Goal: Information Seeking & Learning: Learn about a topic

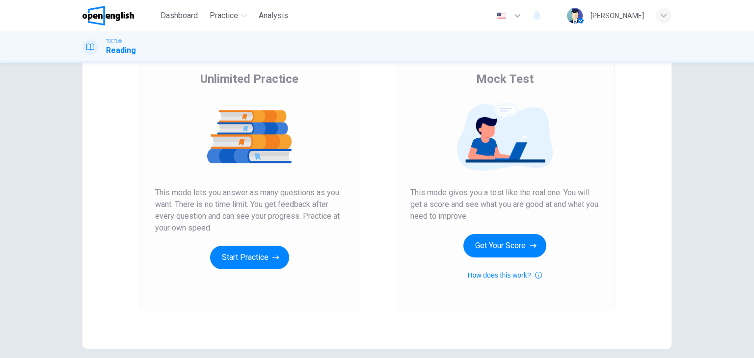
scroll to position [98, 0]
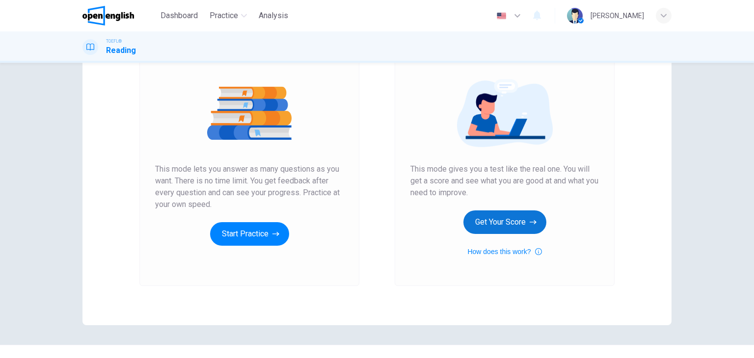
click at [506, 223] on button "Get Your Score" at bounding box center [504, 223] width 83 height 24
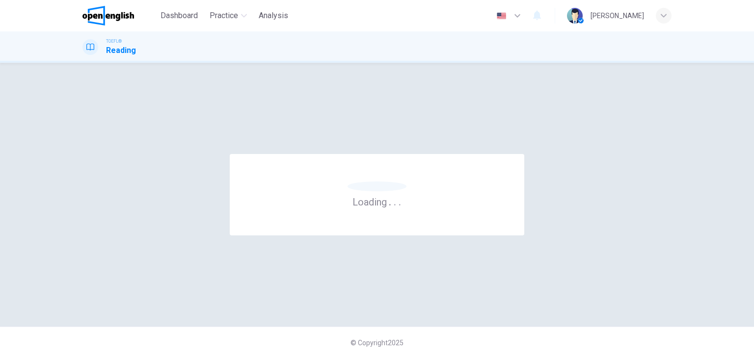
scroll to position [0, 0]
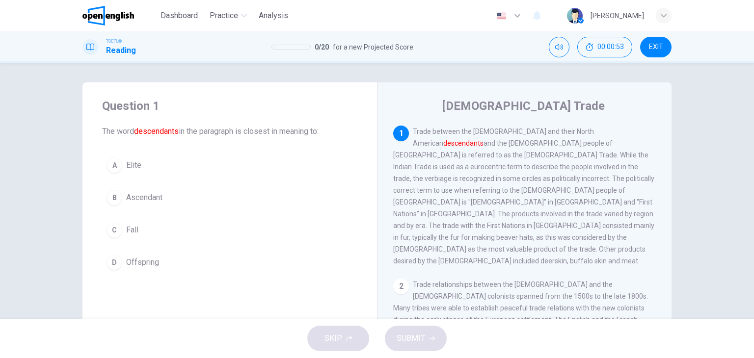
click at [153, 198] on span "Ascendant" at bounding box center [144, 198] width 36 height 12
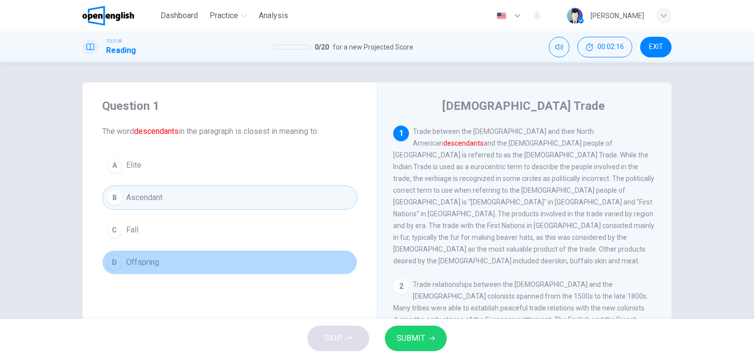
click at [172, 266] on button "D Offspring" at bounding box center [229, 262] width 255 height 25
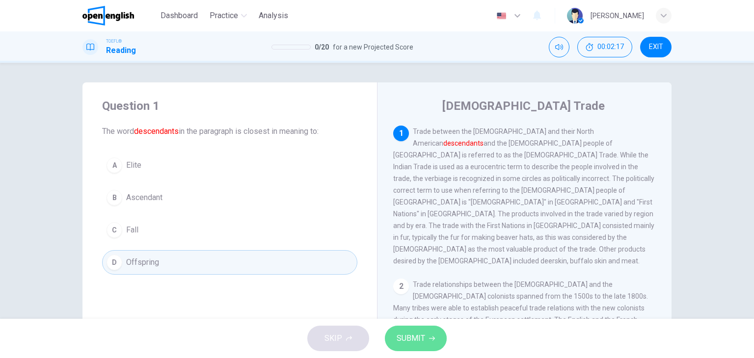
click at [425, 335] on button "SUBMIT" at bounding box center [416, 339] width 62 height 26
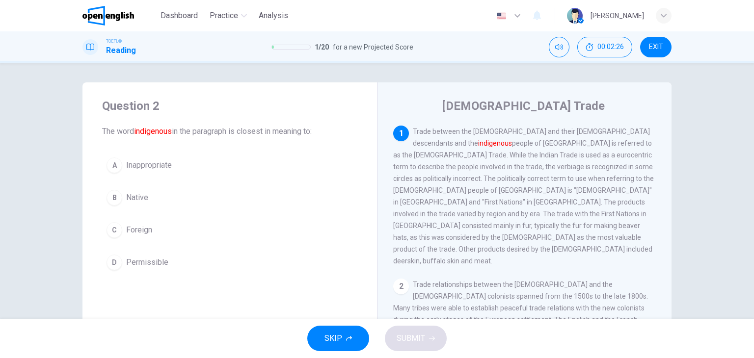
click at [140, 198] on span "Native" at bounding box center [137, 198] width 22 height 12
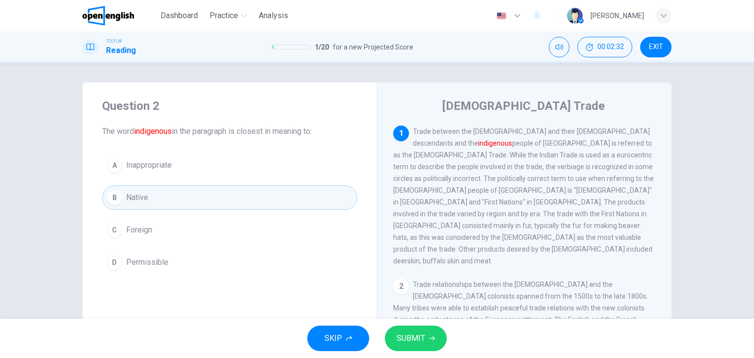
click at [420, 338] on span "SUBMIT" at bounding box center [411, 339] width 28 height 14
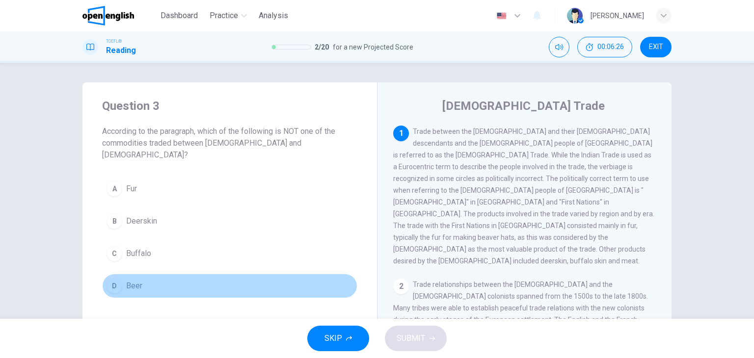
click at [142, 274] on button "D Beer" at bounding box center [229, 286] width 255 height 25
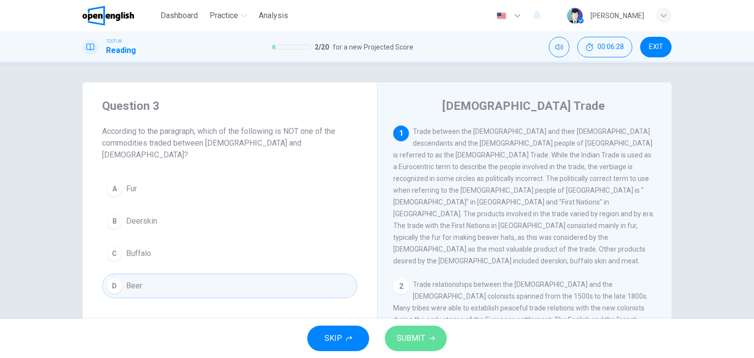
click at [407, 339] on span "SUBMIT" at bounding box center [411, 339] width 28 height 14
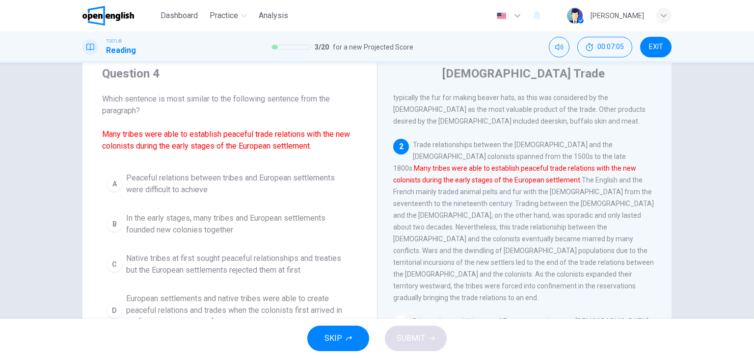
scroll to position [49, 0]
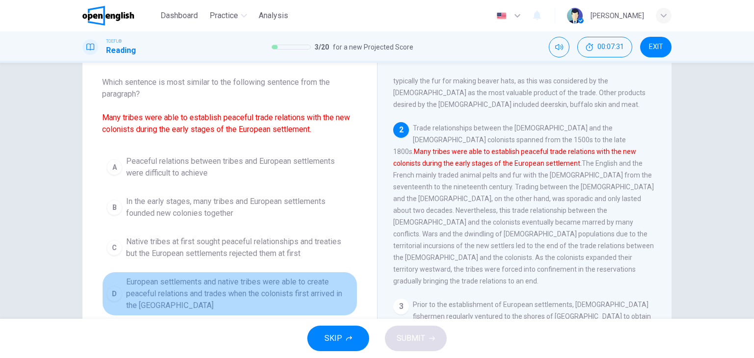
click at [303, 285] on span "European settlements and native tribes were able to create peaceful relations a…" at bounding box center [239, 293] width 227 height 35
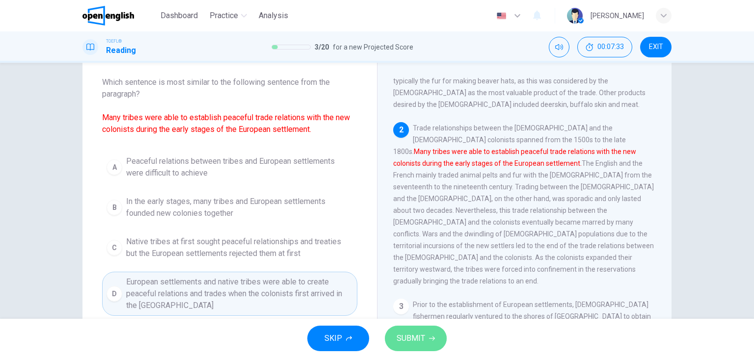
click at [410, 337] on span "SUBMIT" at bounding box center [411, 339] width 28 height 14
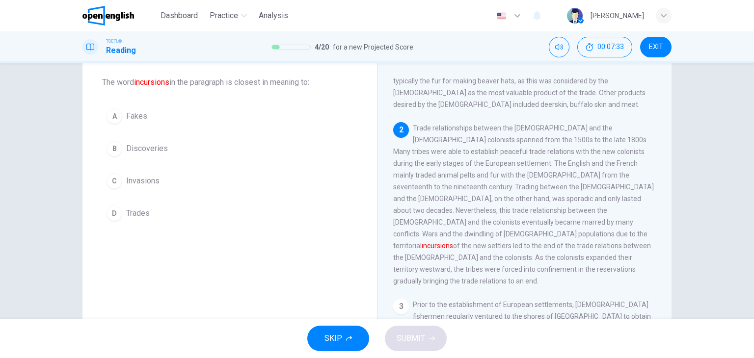
scroll to position [145, 0]
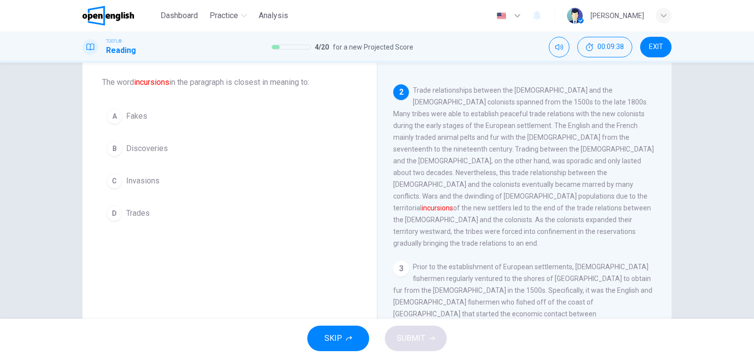
click at [134, 178] on span "Invasions" at bounding box center [142, 181] width 33 height 12
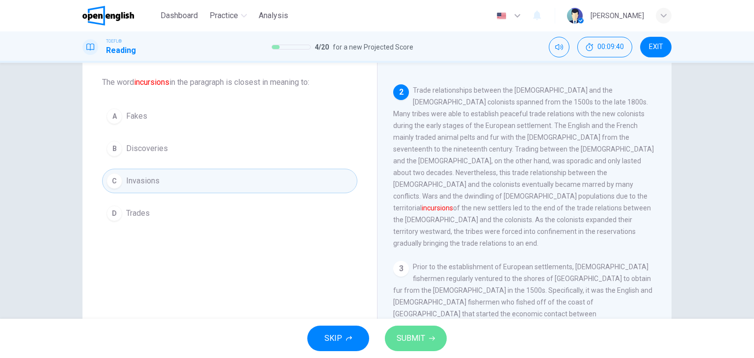
click at [417, 334] on span "SUBMIT" at bounding box center [411, 339] width 28 height 14
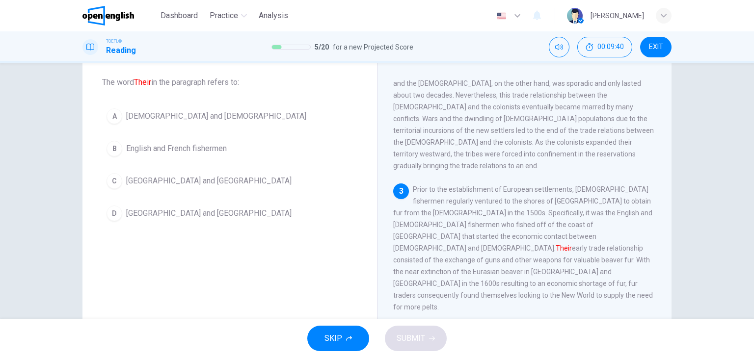
scroll to position [229, 0]
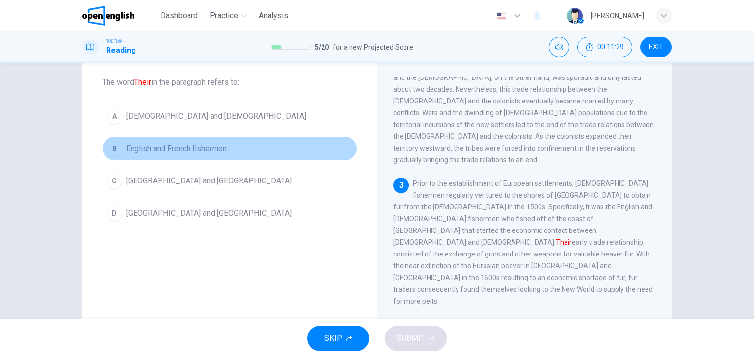
click at [179, 147] on span "English and French fishermen" at bounding box center [176, 149] width 101 height 12
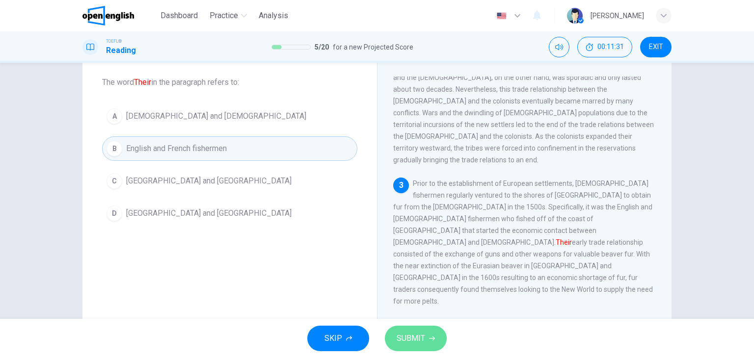
click at [403, 338] on span "SUBMIT" at bounding box center [411, 339] width 28 height 14
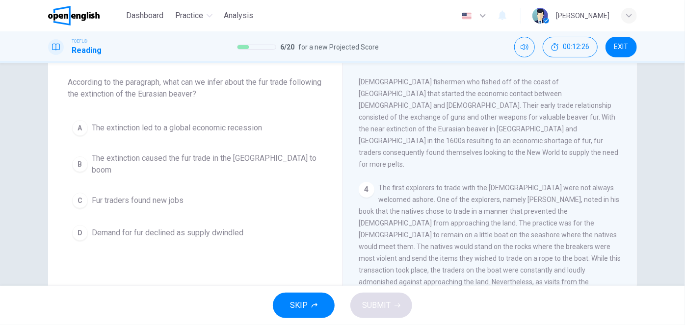
scroll to position [303, 0]
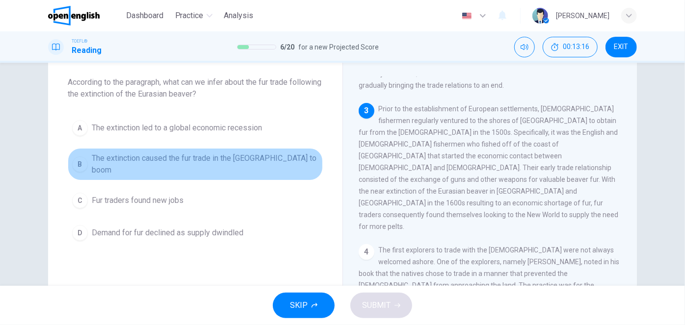
click at [287, 161] on span "The extinction caused the fur trade in the [GEOGRAPHIC_DATA] to boom" at bounding box center [205, 165] width 227 height 24
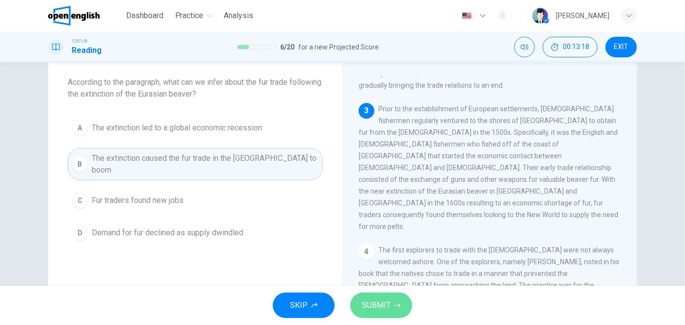
click at [377, 303] on span "SUBMIT" at bounding box center [376, 306] width 28 height 14
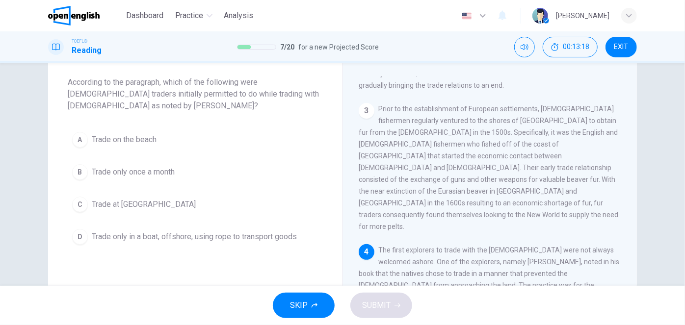
scroll to position [373, 0]
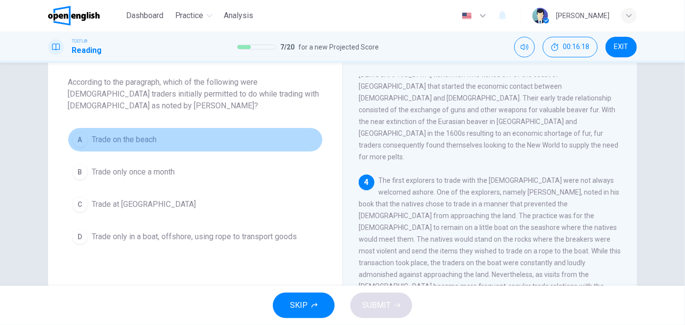
click at [169, 135] on button "A Trade on the beach" at bounding box center [195, 140] width 255 height 25
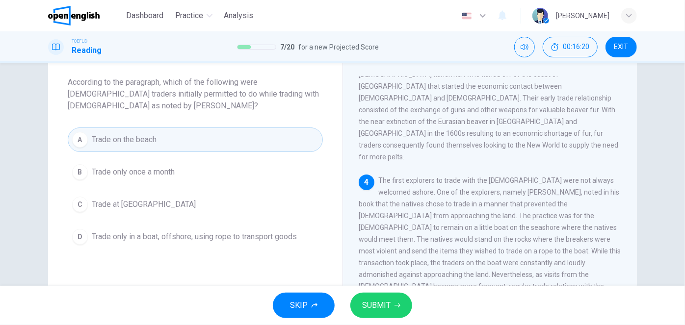
click at [398, 304] on icon "button" at bounding box center [398, 306] width 6 height 4
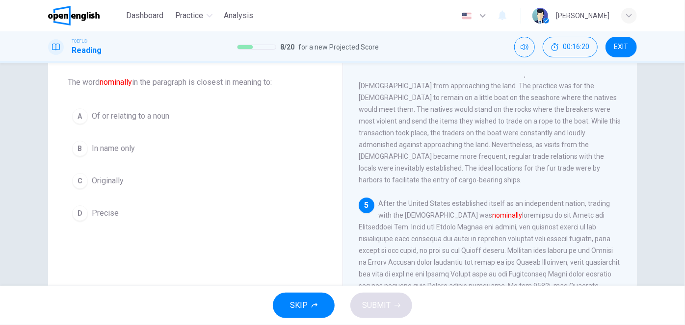
scroll to position [505, 0]
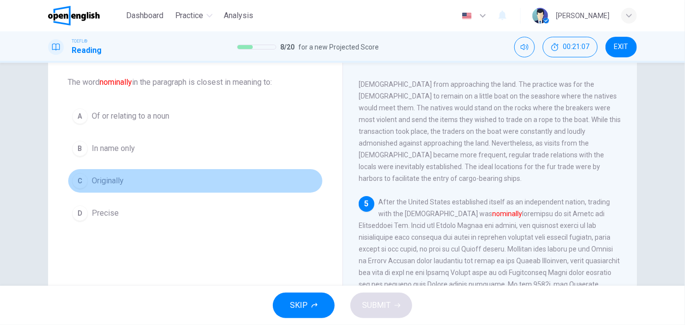
click at [106, 179] on span "Originally" at bounding box center [108, 181] width 32 height 12
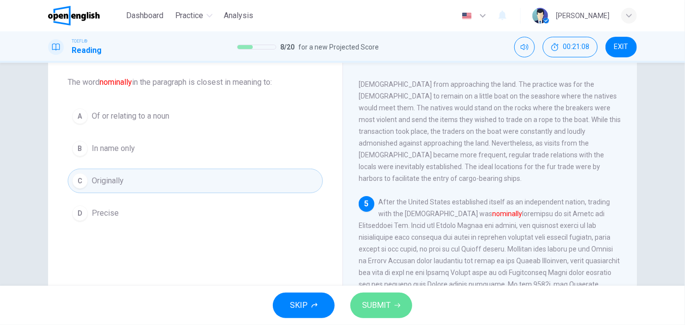
click at [370, 302] on span "SUBMIT" at bounding box center [376, 306] width 28 height 14
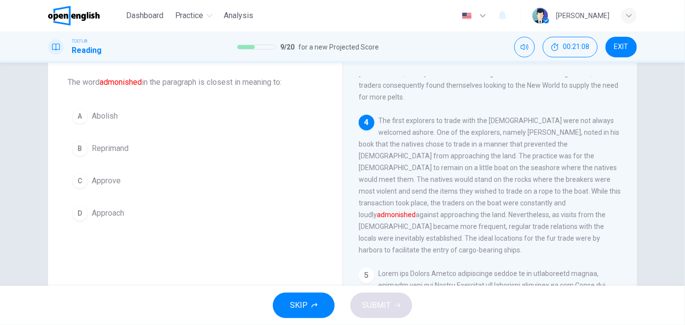
scroll to position [424, 0]
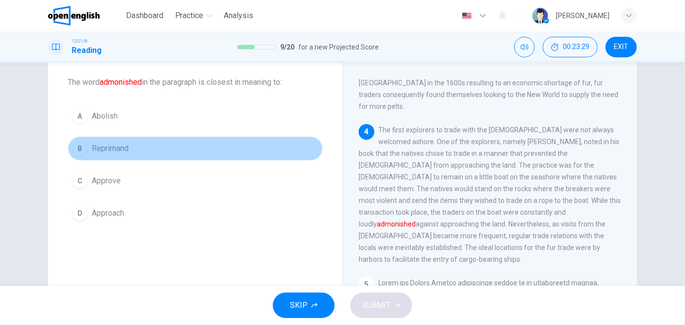
click at [115, 151] on span "Reprimand" at bounding box center [110, 149] width 37 height 12
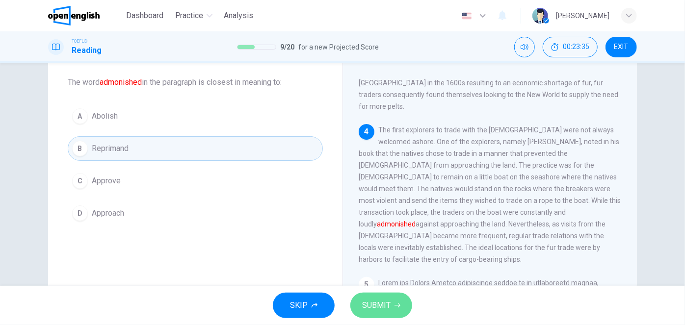
click at [381, 303] on span "SUBMIT" at bounding box center [376, 306] width 28 height 14
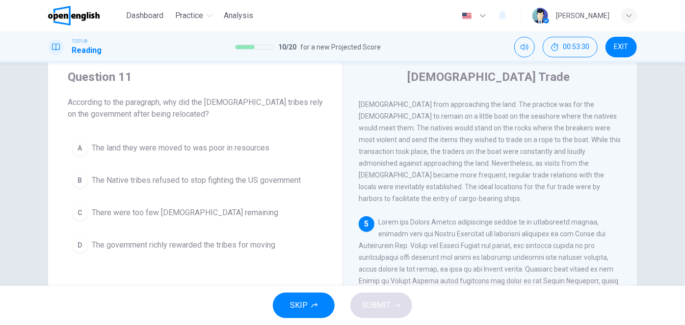
scroll to position [44, 0]
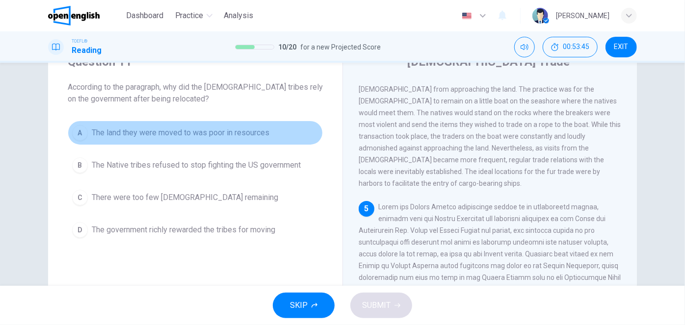
click at [234, 134] on span "The land they were moved to was poor in resources" at bounding box center [181, 133] width 178 height 12
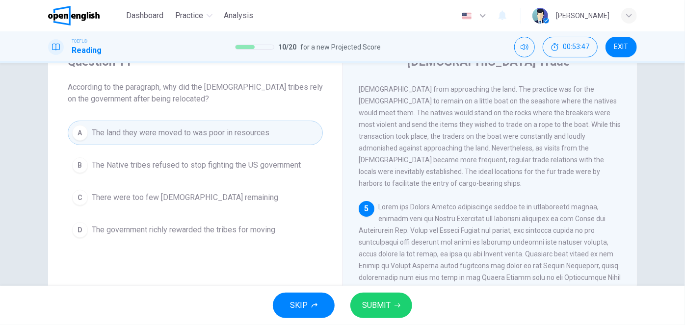
click at [387, 299] on span "SUBMIT" at bounding box center [376, 306] width 28 height 14
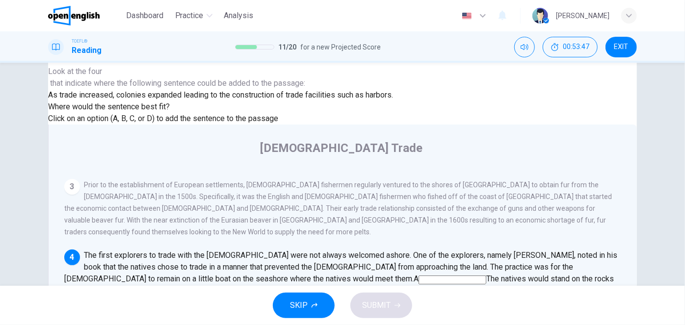
scroll to position [397, 0]
click at [486, 276] on input at bounding box center [453, 280] width 68 height 9
click at [209, 311] on input at bounding box center [175, 315] width 68 height 9
click at [256, 323] on input at bounding box center [222, 327] width 68 height 9
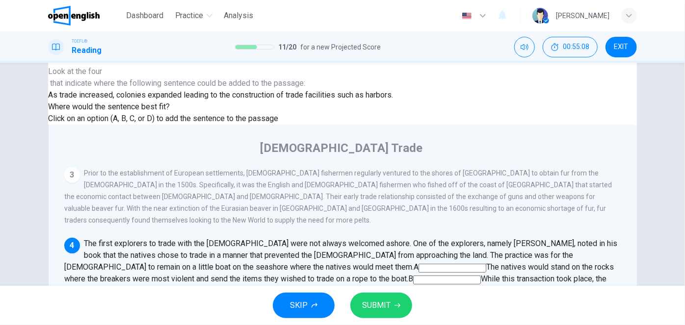
scroll to position [441, 0]
click at [385, 310] on span "SUBMIT" at bounding box center [376, 306] width 28 height 14
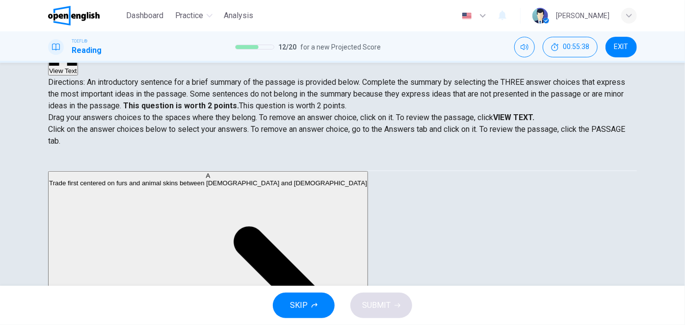
scroll to position [0, 0]
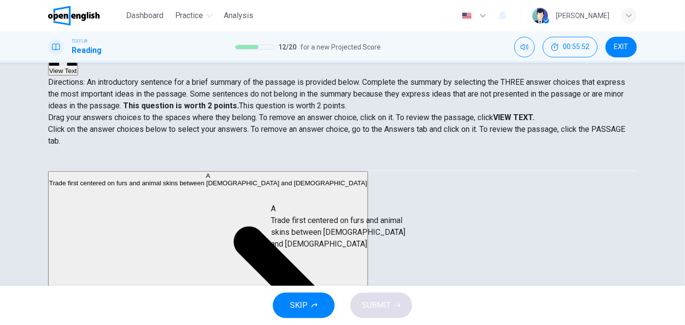
drag, startPoint x: 141, startPoint y: 194, endPoint x: 352, endPoint y: 235, distance: 214.5
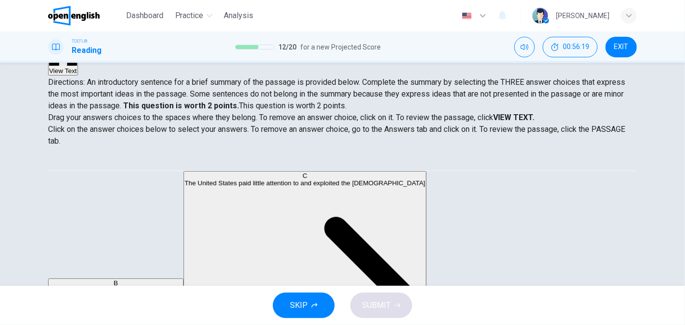
scroll to position [134, 0]
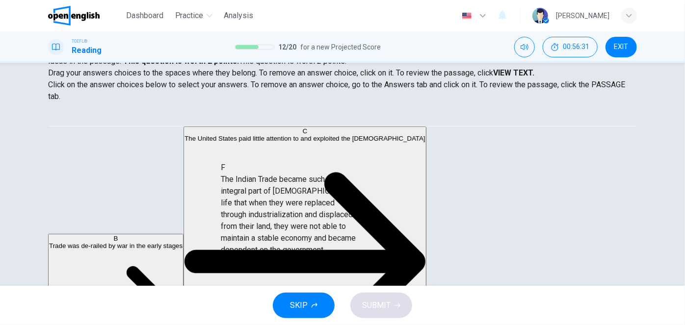
drag, startPoint x: 132, startPoint y: 206, endPoint x: 291, endPoint y: 222, distance: 159.8
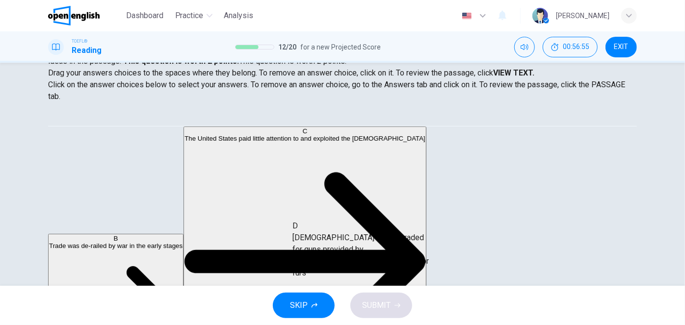
scroll to position [4, 0]
drag, startPoint x: 132, startPoint y: 192, endPoint x: 363, endPoint y: 244, distance: 236.4
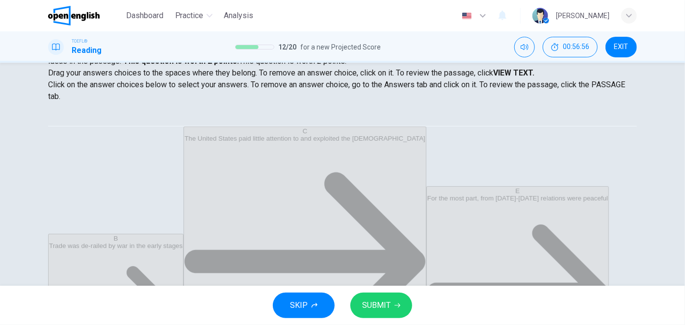
scroll to position [0, 0]
click at [372, 299] on span "SUBMIT" at bounding box center [376, 306] width 28 height 14
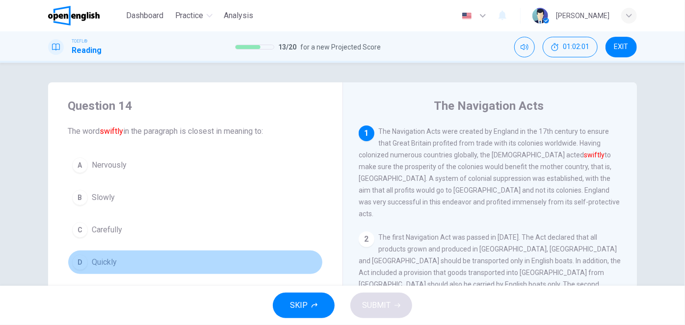
click at [99, 262] on span "Quickly" at bounding box center [104, 263] width 25 height 12
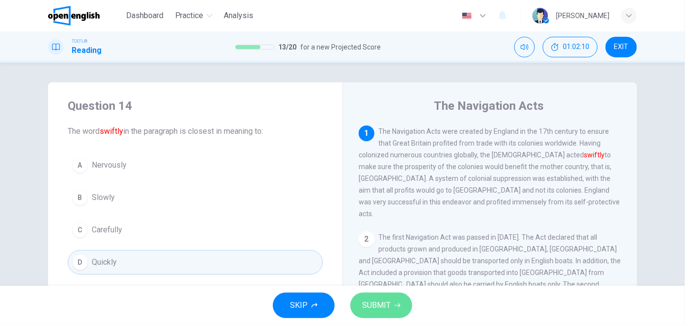
click at [388, 301] on span "SUBMIT" at bounding box center [376, 306] width 28 height 14
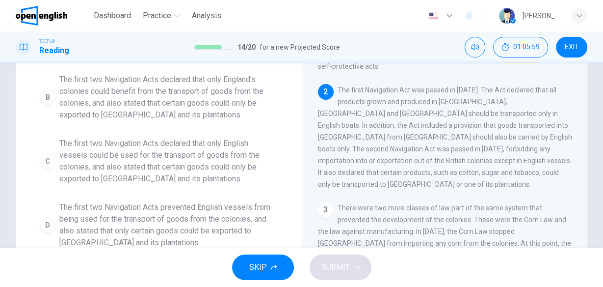
scroll to position [157, 0]
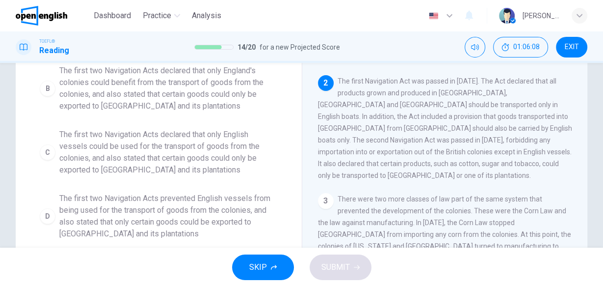
click at [136, 158] on span "The first two Navigation Acts declared that only English vessels could be used …" at bounding box center [168, 152] width 218 height 47
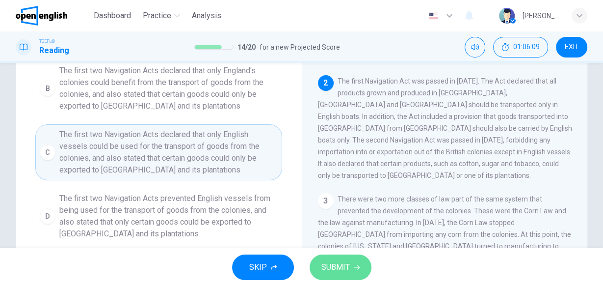
click at [341, 256] on button "SUBMIT" at bounding box center [341, 267] width 62 height 26
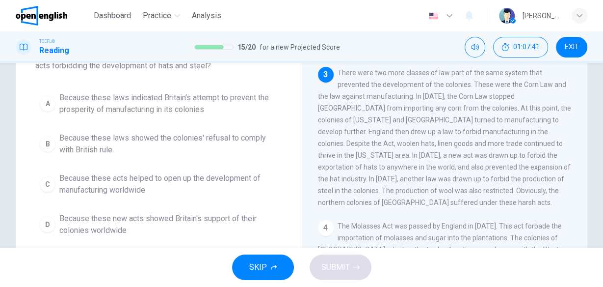
scroll to position [78, 0]
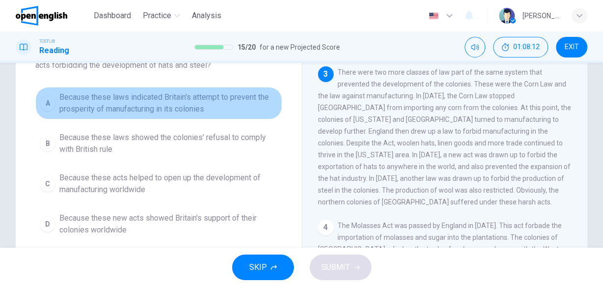
click at [165, 104] on span "Because these laws indicated Britain's attempt to prevent the prosperity of man…" at bounding box center [168, 103] width 218 height 24
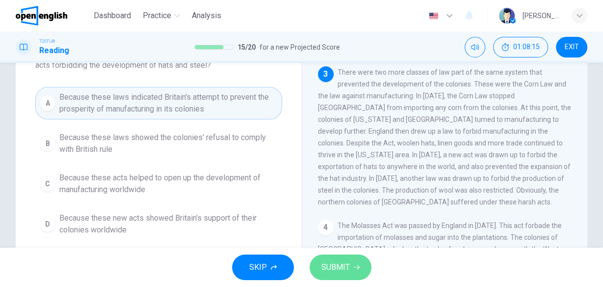
click at [327, 268] on span "SUBMIT" at bounding box center [336, 267] width 28 height 14
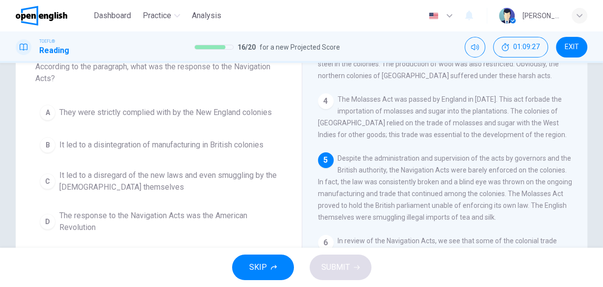
scroll to position [79, 0]
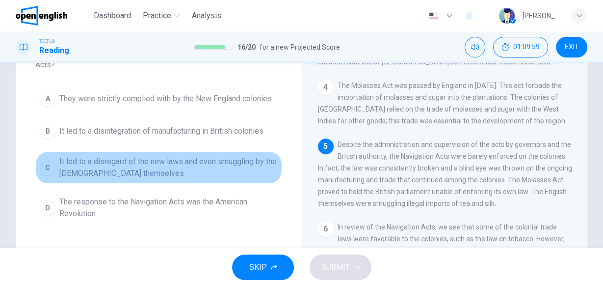
click at [132, 162] on span "It led to a disregard of the new laws and even smuggling by the [DEMOGRAPHIC_DA…" at bounding box center [168, 168] width 218 height 24
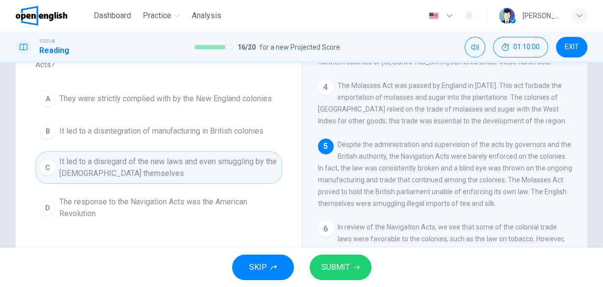
click at [337, 265] on span "SUBMIT" at bounding box center [336, 267] width 28 height 14
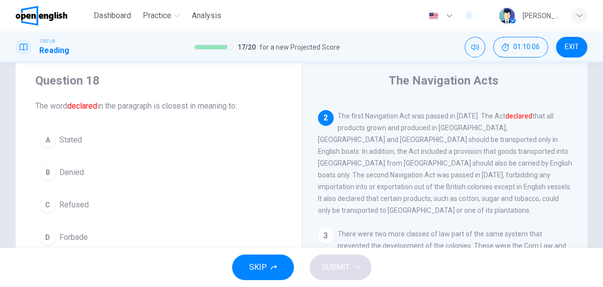
scroll to position [39, 0]
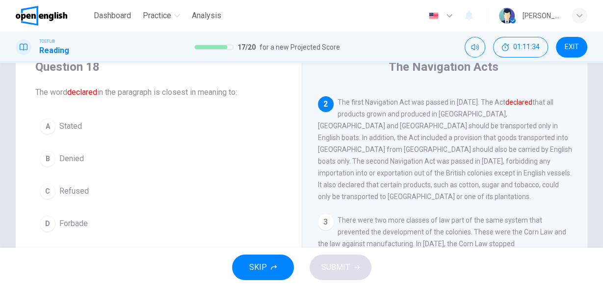
click at [80, 127] on span "Stated" at bounding box center [70, 126] width 23 height 12
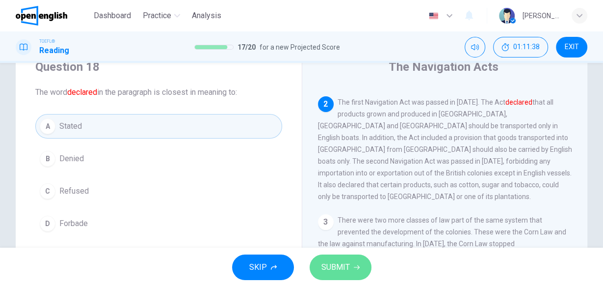
click at [339, 269] on span "SUBMIT" at bounding box center [336, 267] width 28 height 14
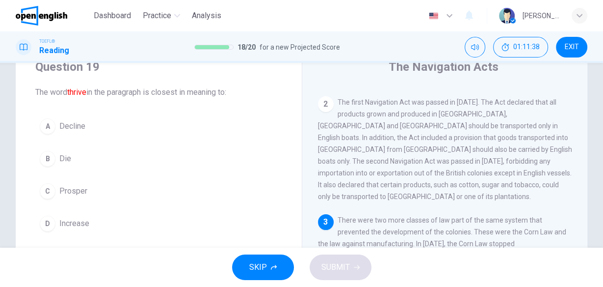
scroll to position [166, 0]
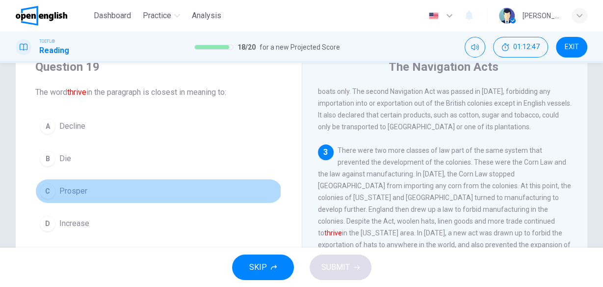
click at [69, 188] on span "Prosper" at bounding box center [73, 191] width 28 height 12
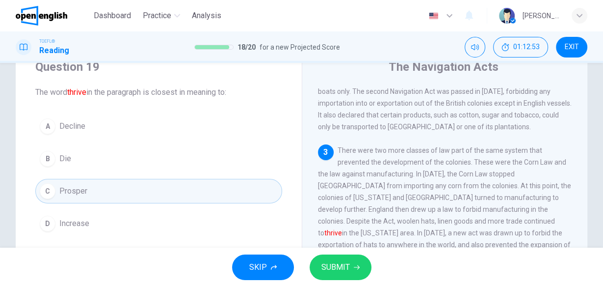
click at [338, 267] on span "SUBMIT" at bounding box center [336, 267] width 28 height 14
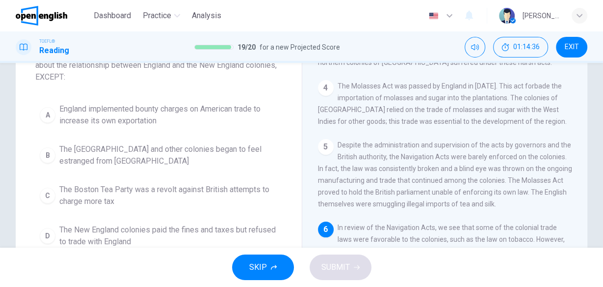
scroll to position [117, 0]
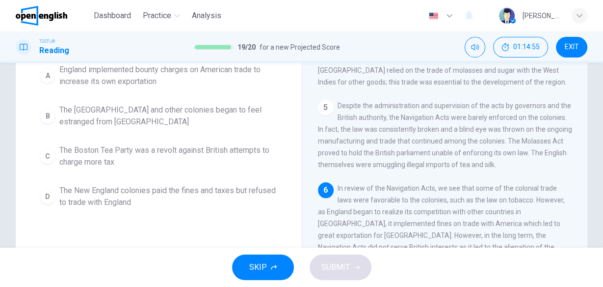
click at [150, 198] on span "The New England colonies paid the fines and taxes but refused to trade with Eng…" at bounding box center [168, 197] width 218 height 24
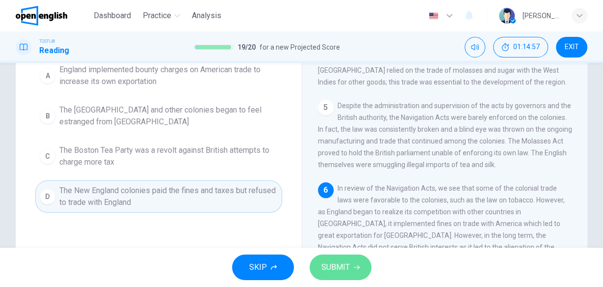
click at [339, 263] on span "SUBMIT" at bounding box center [336, 267] width 28 height 14
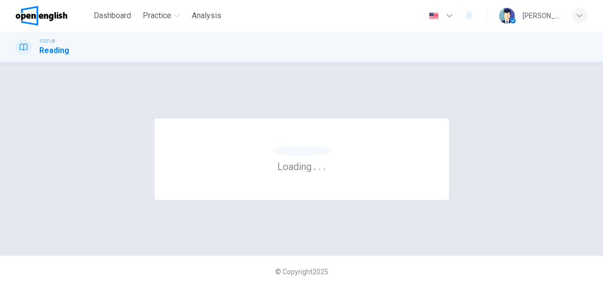
scroll to position [0, 0]
